Goal: Transaction & Acquisition: Purchase product/service

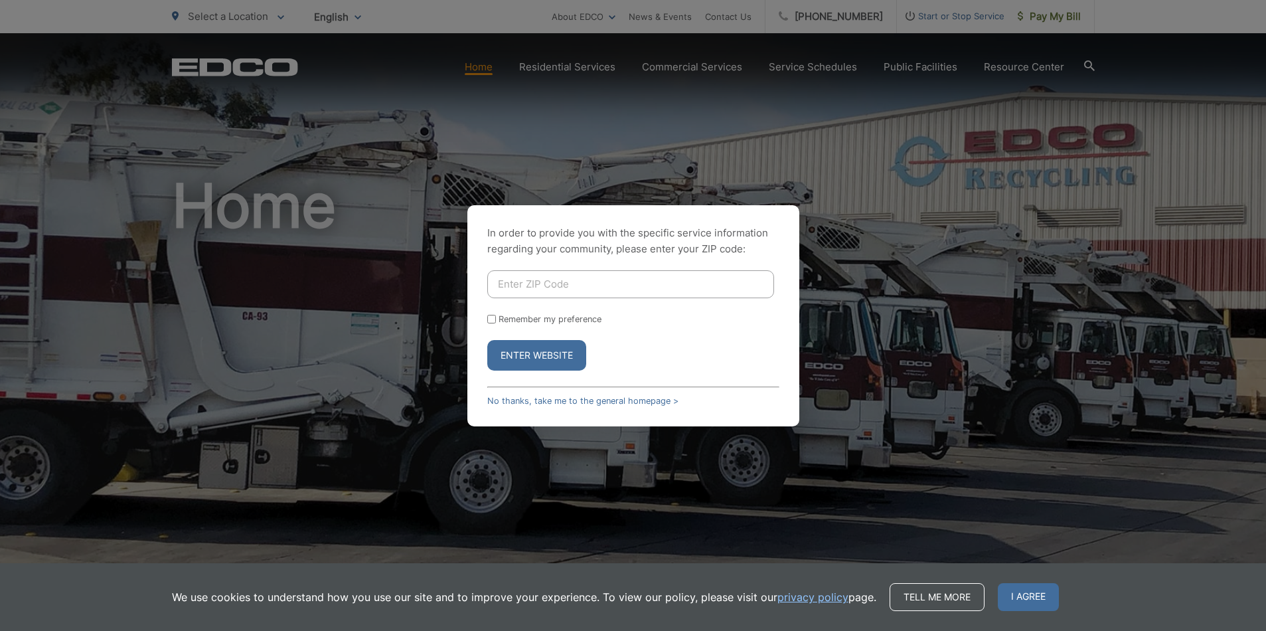
click at [584, 284] on input "Enter ZIP Code" at bounding box center [630, 284] width 287 height 28
type input "92117"
click at [487, 340] on button "Enter Website" at bounding box center [536, 355] width 99 height 31
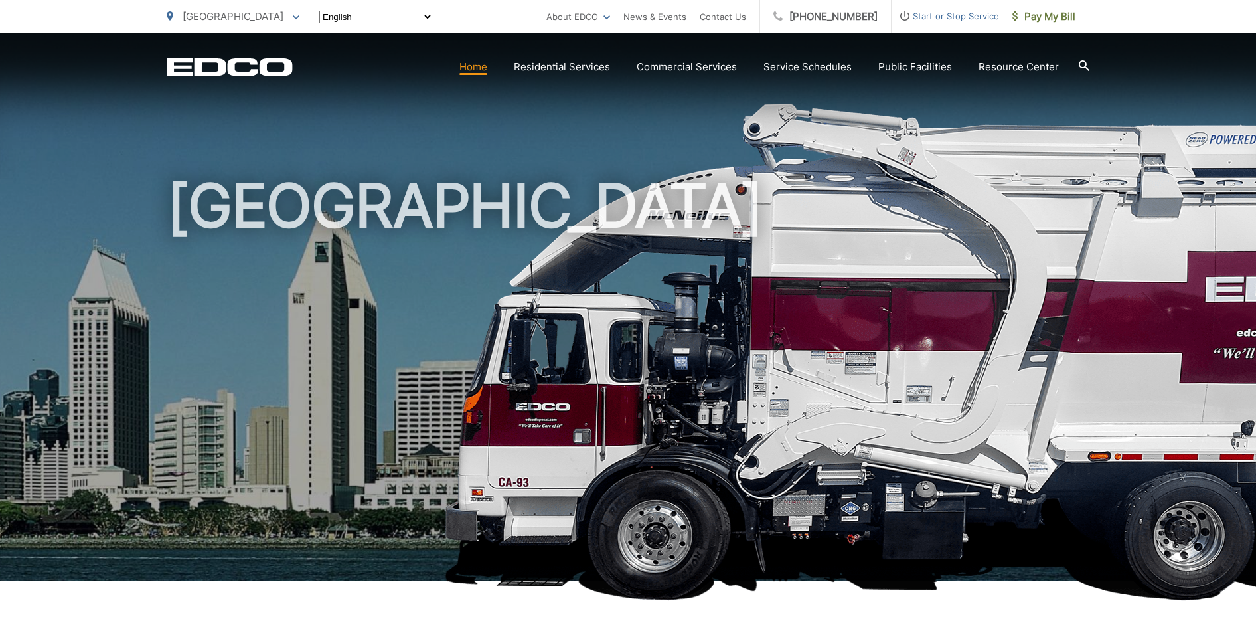
click at [562, 348] on h1 "[GEOGRAPHIC_DATA]" at bounding box center [628, 383] width 923 height 420
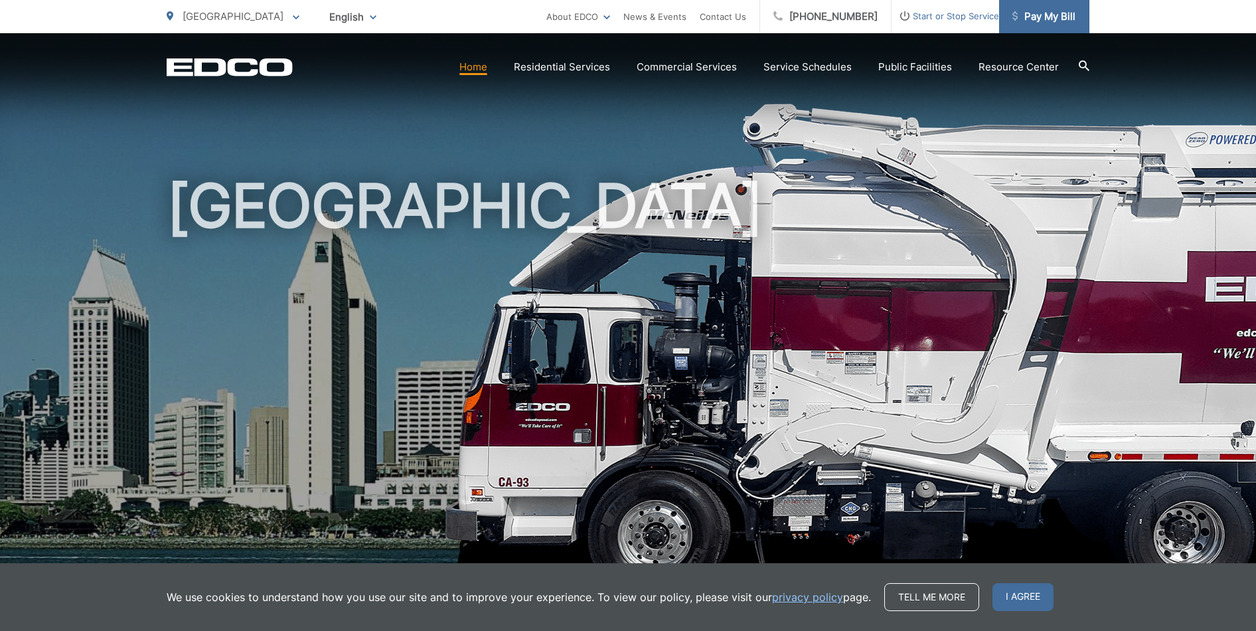
click at [1022, 12] on span "Pay My Bill" at bounding box center [1044, 17] width 63 height 16
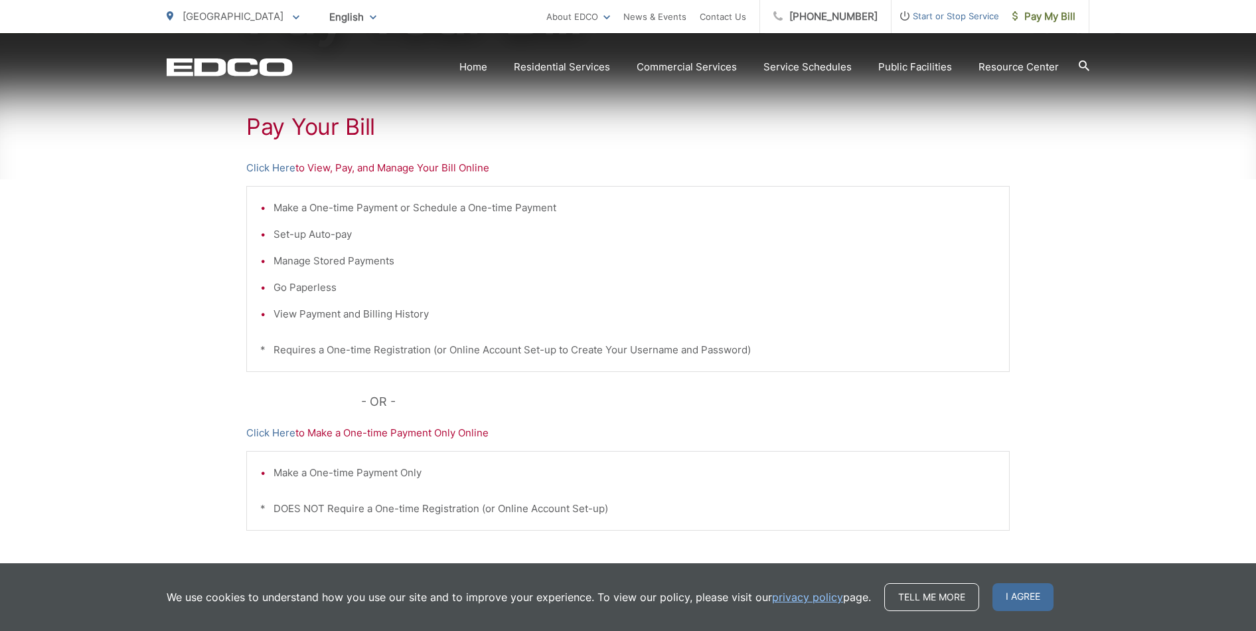
scroll to position [246, 0]
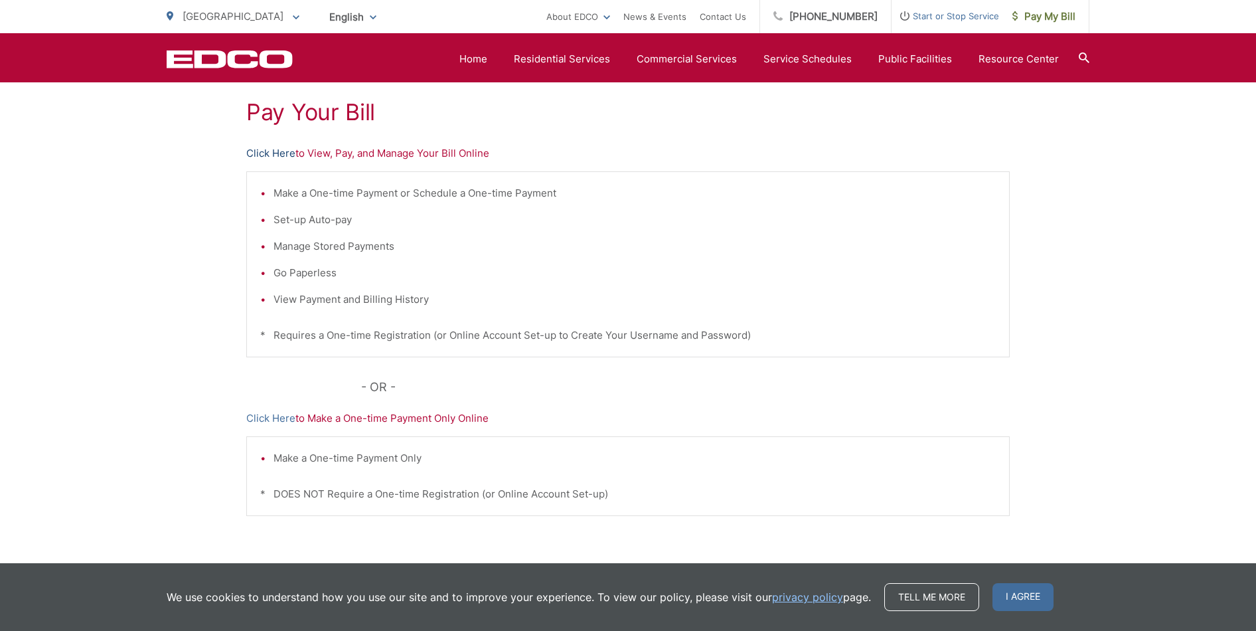
click at [274, 147] on link "Click Here" at bounding box center [270, 153] width 49 height 16
